Goal: Information Seeking & Learning: Learn about a topic

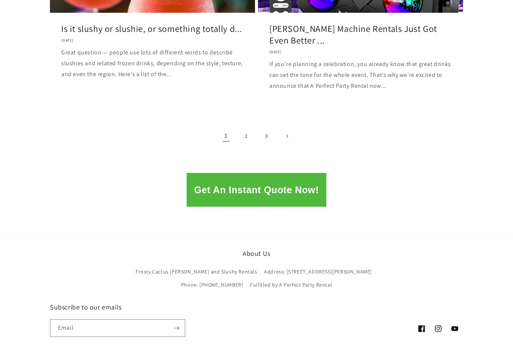
scroll to position [1018, 0]
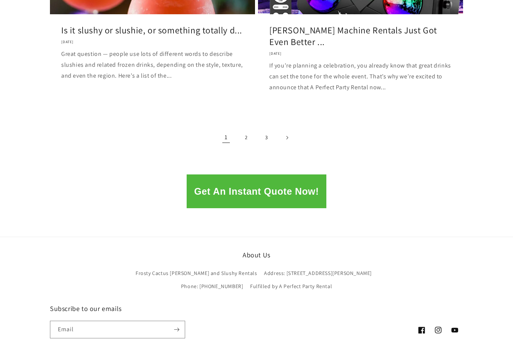
click at [245, 134] on link "2" at bounding box center [246, 137] width 17 height 17
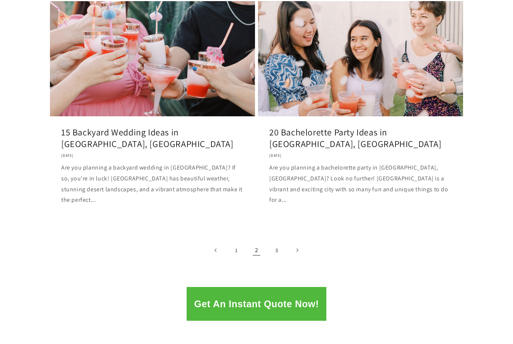
scroll to position [970, 0]
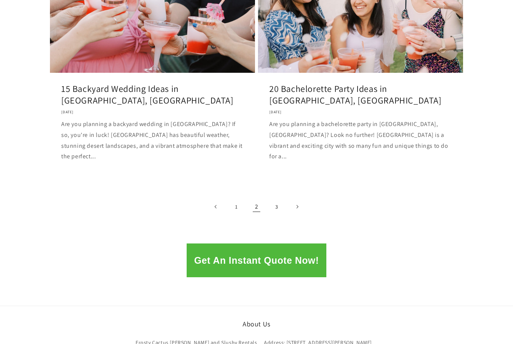
click at [54, 244] on div "Get An Instant Quote Now!" at bounding box center [256, 261] width 513 height 34
click at [272, 199] on link "3" at bounding box center [276, 207] width 17 height 17
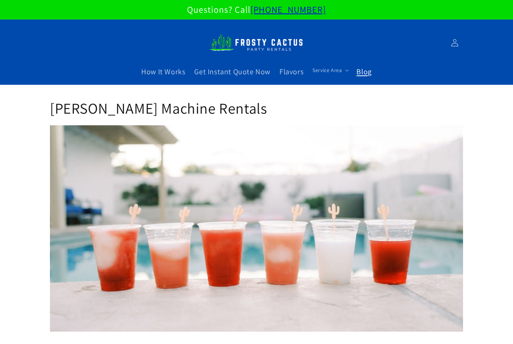
click at [360, 74] on span "Blog" at bounding box center [363, 72] width 15 height 10
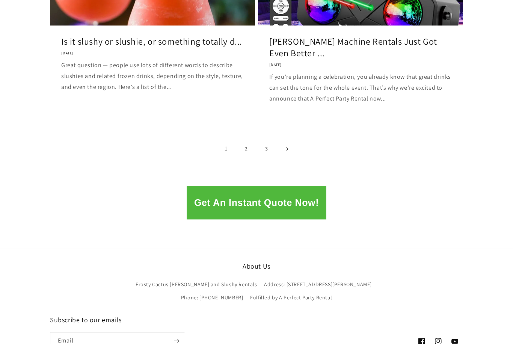
scroll to position [1007, 0]
click at [93, 39] on link "Is it slushy or slushie, or something totally d..." at bounding box center [152, 42] width 182 height 12
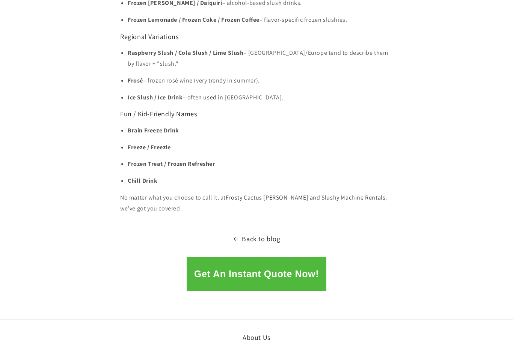
scroll to position [712, 0]
